Goal: Task Accomplishment & Management: Manage account settings

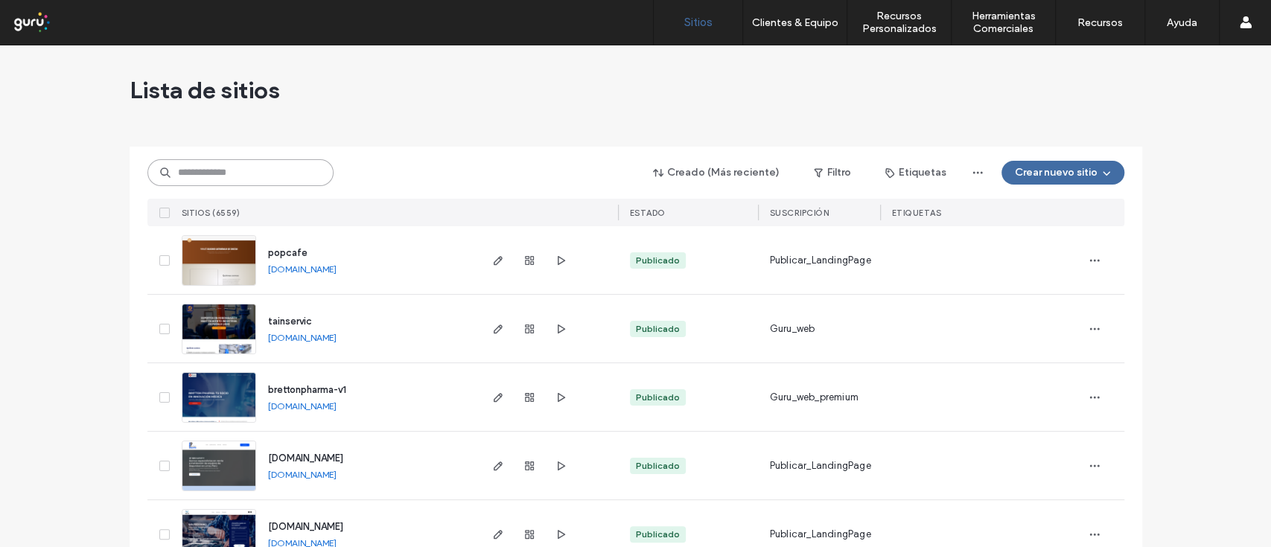
click at [209, 176] on input at bounding box center [240, 172] width 186 height 27
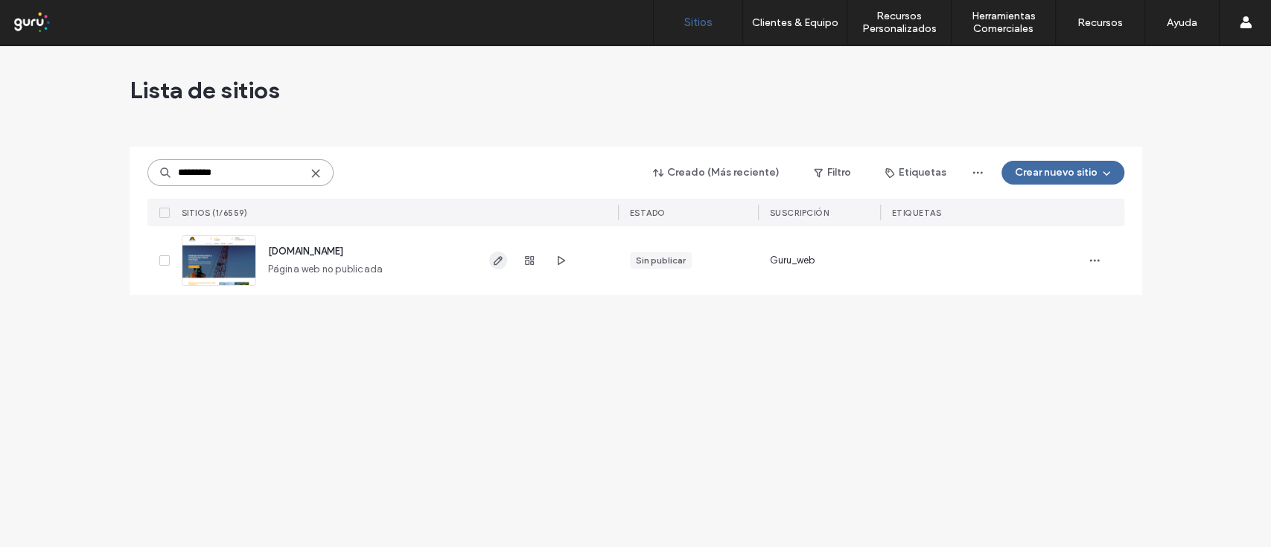
type input "*********"
click at [492, 265] on icon "button" at bounding box center [498, 261] width 12 height 12
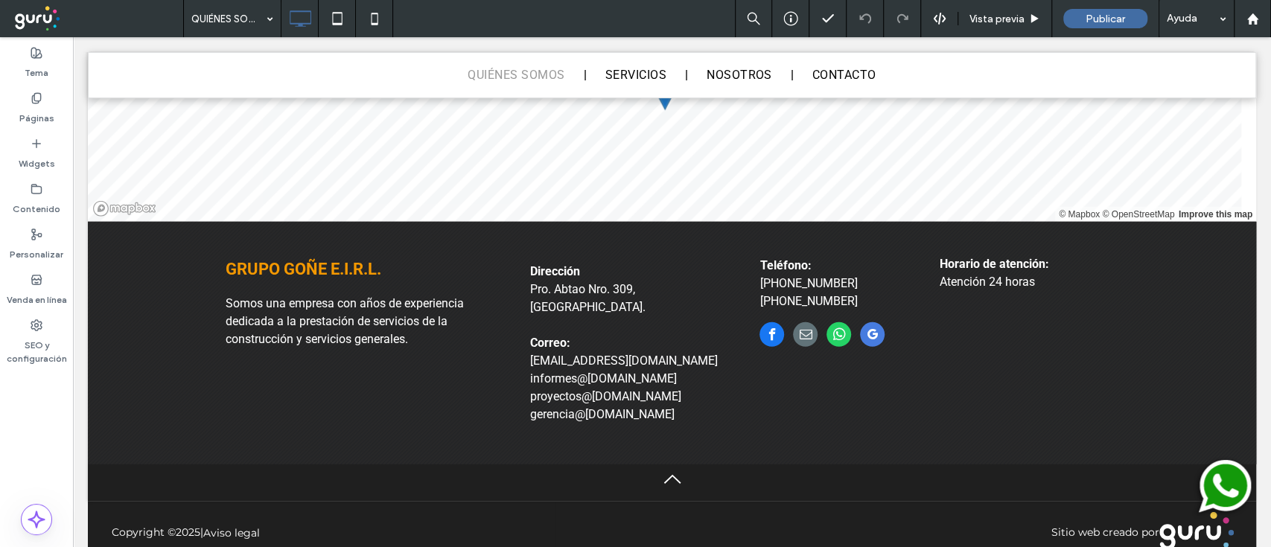
scroll to position [2873, 0]
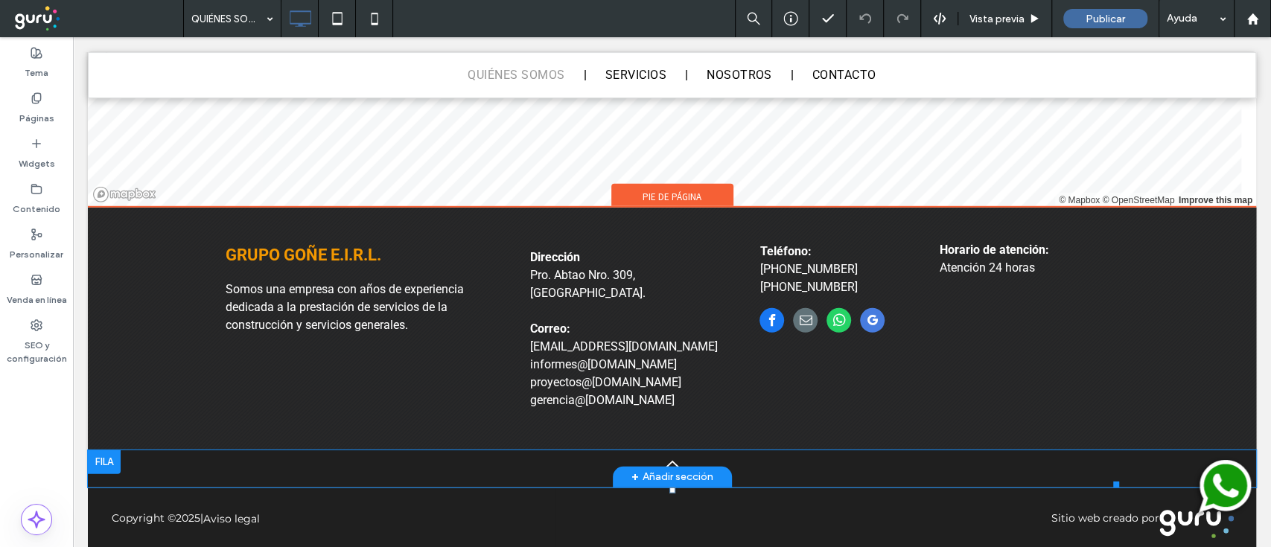
click at [1214, 486] on img at bounding box center [1223, 488] width 66 height 66
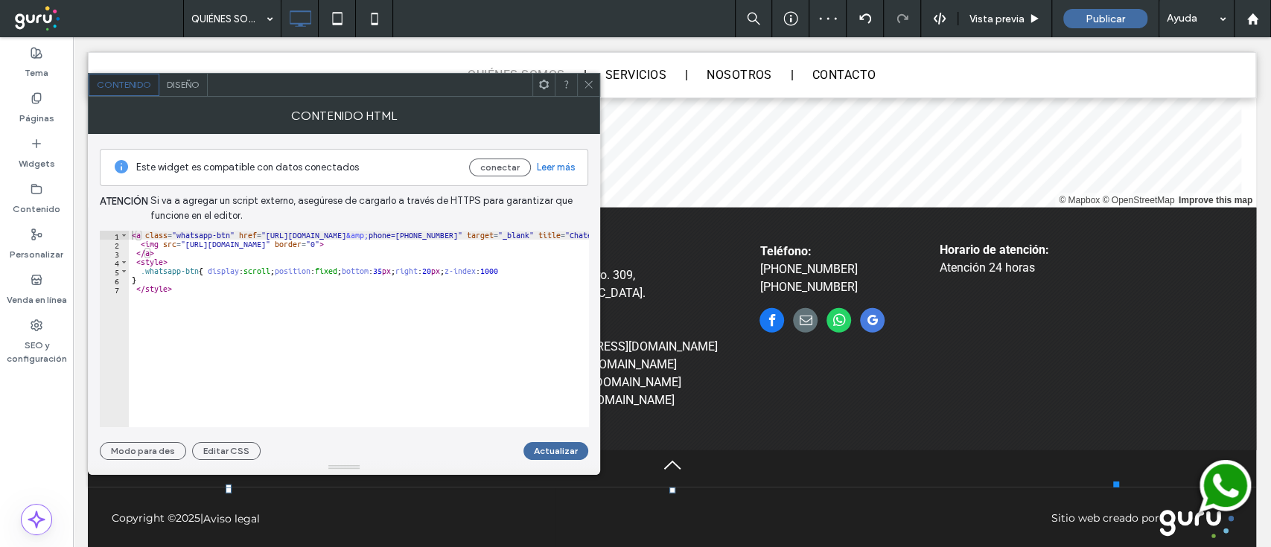
click at [584, 87] on icon at bounding box center [588, 84] width 11 height 11
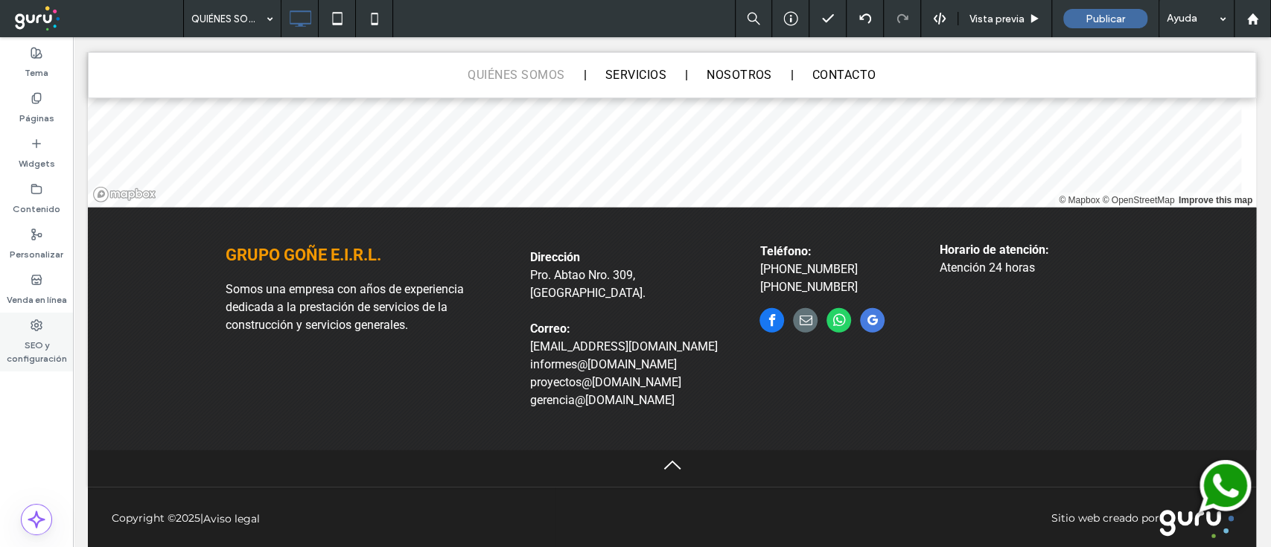
click at [40, 342] on label "SEO y configuración" at bounding box center [36, 348] width 73 height 34
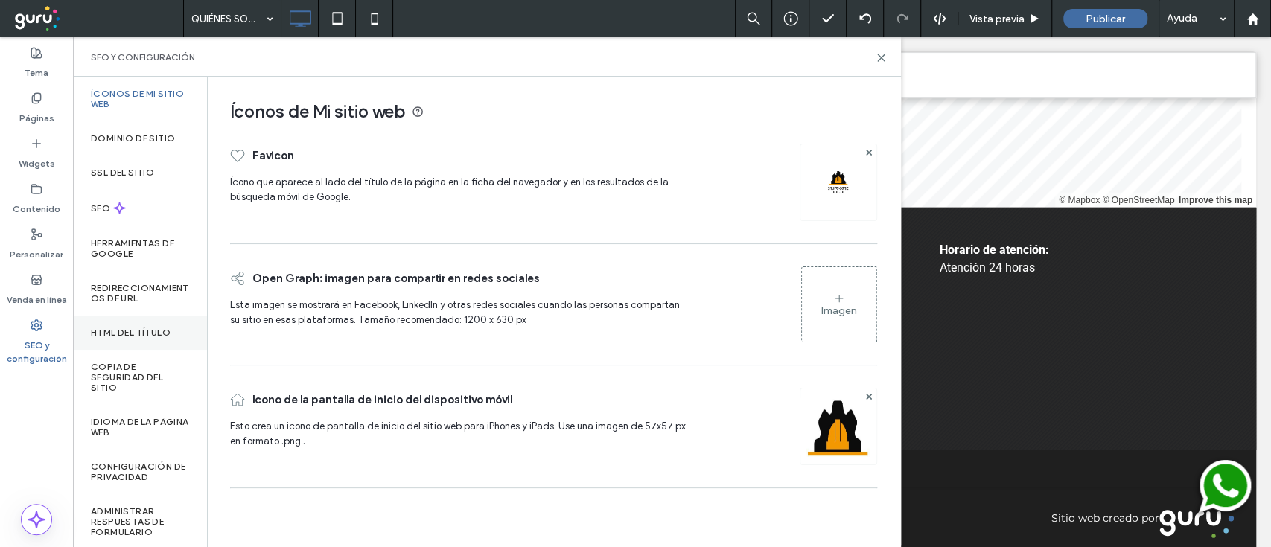
click at [137, 331] on label "HTML del título" at bounding box center [131, 333] width 80 height 10
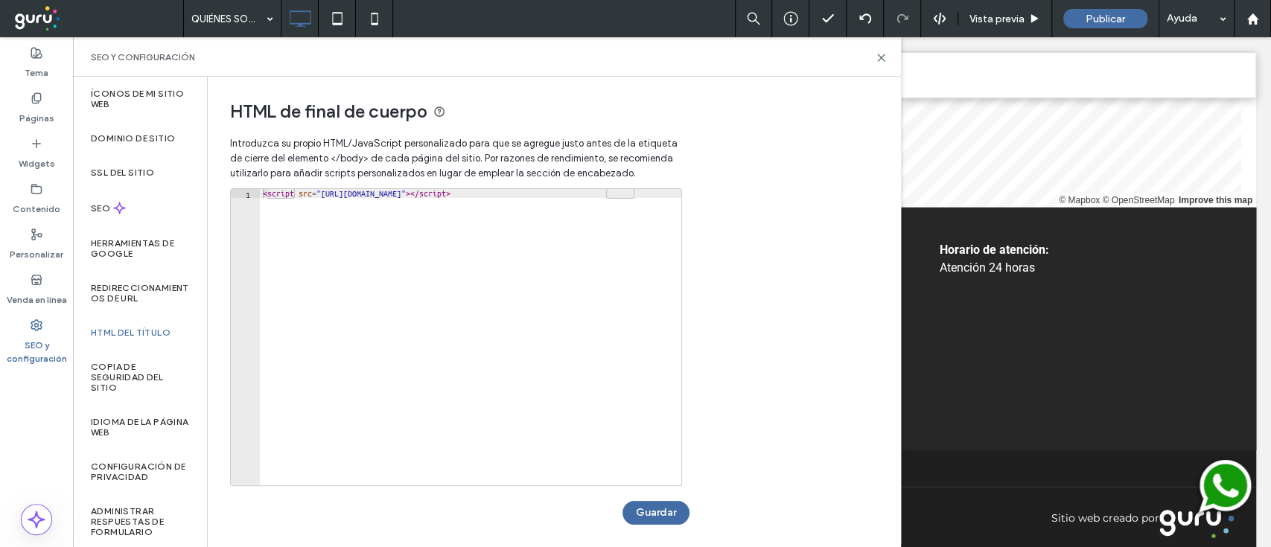
type textarea "**********"
click at [433, 193] on div "< script src = "https://chat.gurusoluciones.com/api/assets/chat.js?id=309650" >…" at bounding box center [470, 346] width 421 height 314
click at [879, 55] on use at bounding box center [881, 57] width 7 height 7
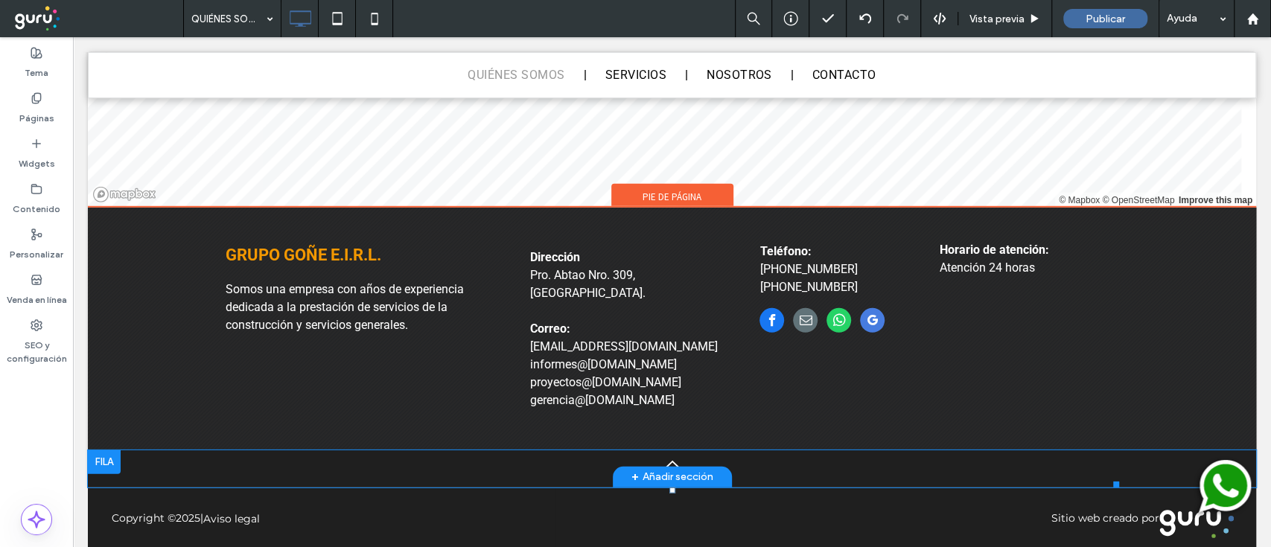
click at [1214, 485] on img at bounding box center [1223, 488] width 66 height 66
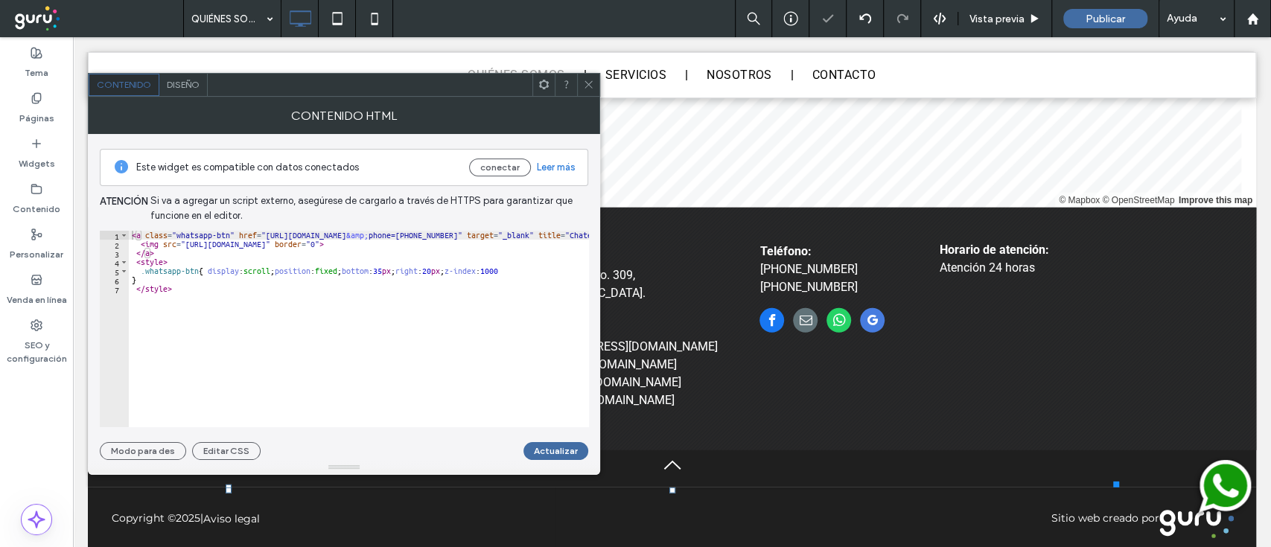
click at [377, 322] on div "< a class = "whatsapp-btn" href = "https://api.whatsapp.com/send?text=Buen%20dí…" at bounding box center [527, 338] width 797 height 214
click at [377, 322] on div "< a class = "whatsapp-btn" href = "https://api.whatsapp.com/send?text=Buen%20dí…" at bounding box center [359, 329] width 460 height 197
click at [377, 322] on div "< a class = "whatsapp-btn" href = "https://api.whatsapp.com/send?text=Buen%20dí…" at bounding box center [527, 338] width 797 height 214
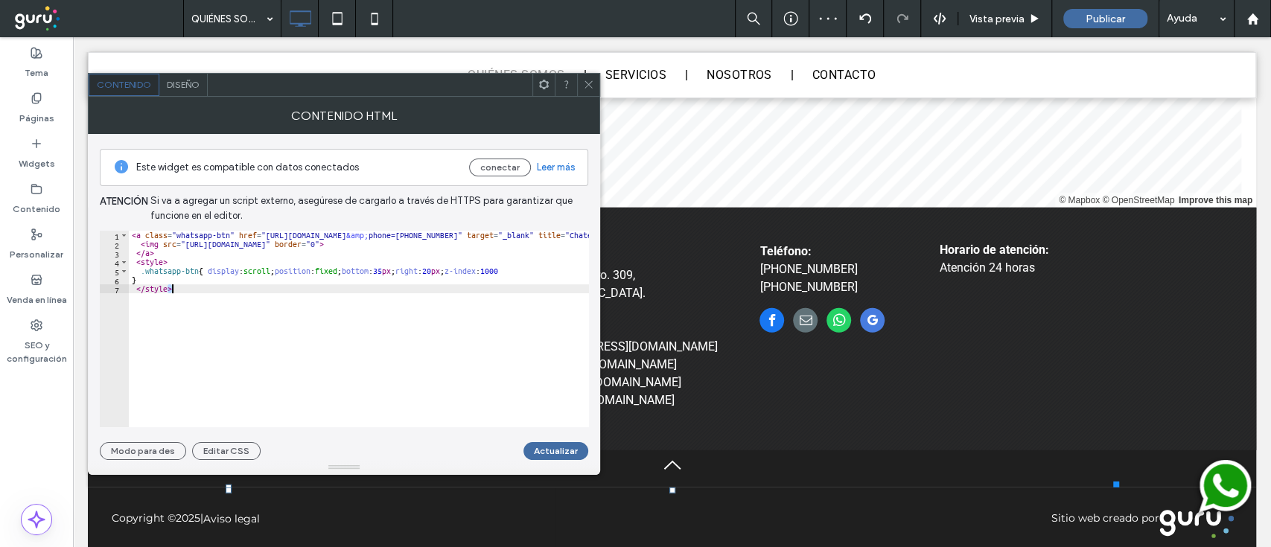
click at [377, 322] on div "< a class = "whatsapp-btn" href = "https://api.whatsapp.com/send?text=Buen%20dí…" at bounding box center [527, 338] width 797 height 214
click at [295, 315] on div "< a class = "whatsapp-btn" href = "https://api.whatsapp.com/send?text=Buen%20dí…" at bounding box center [359, 329] width 460 height 197
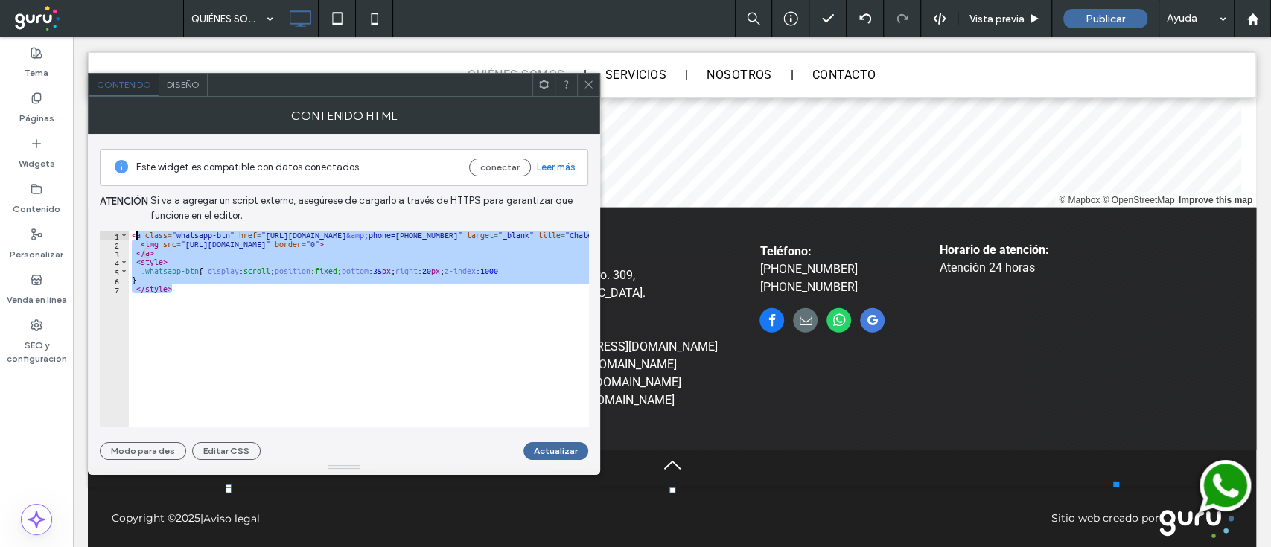
drag, startPoint x: 255, startPoint y: 319, endPoint x: 129, endPoint y: 217, distance: 161.5
click at [129, 217] on div "Este widget es compatible con datos conectados conectar Leer más Atención Si va…" at bounding box center [344, 297] width 488 height 326
type textarea "**********"
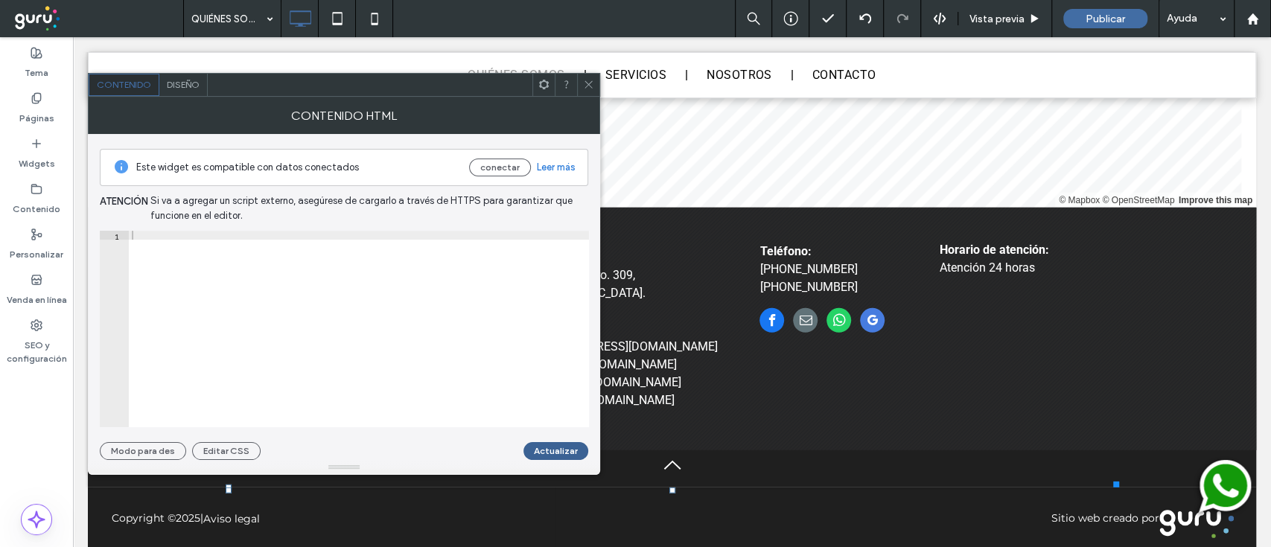
click at [548, 442] on button "Actualizar" at bounding box center [555, 451] width 65 height 18
click at [587, 87] on icon at bounding box center [588, 84] width 11 height 11
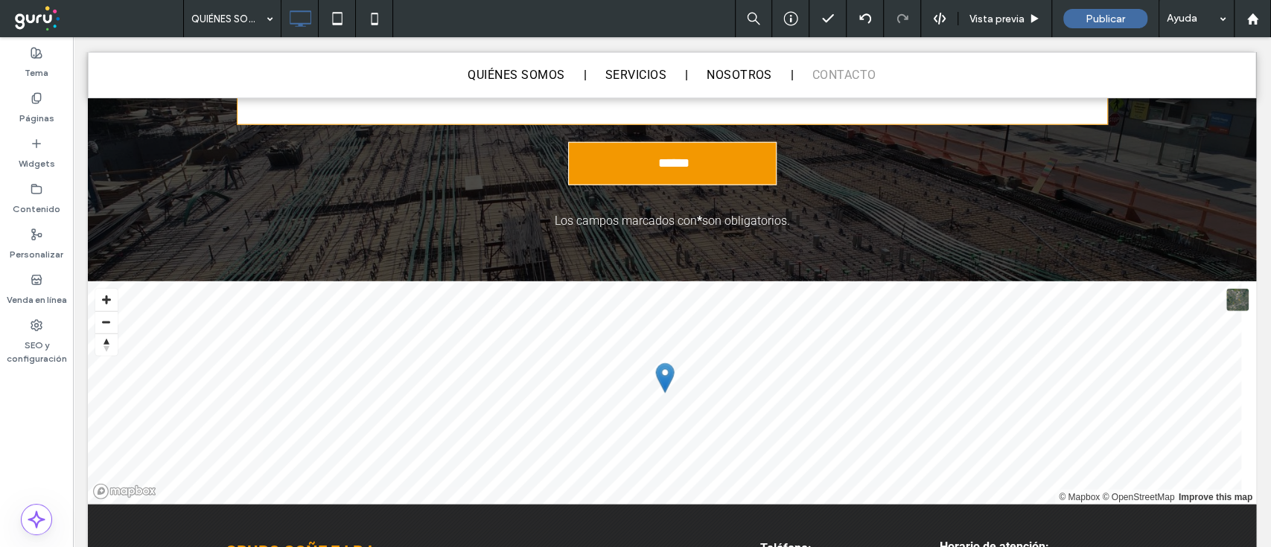
scroll to position [2590, 0]
